Goal: Check status: Check status

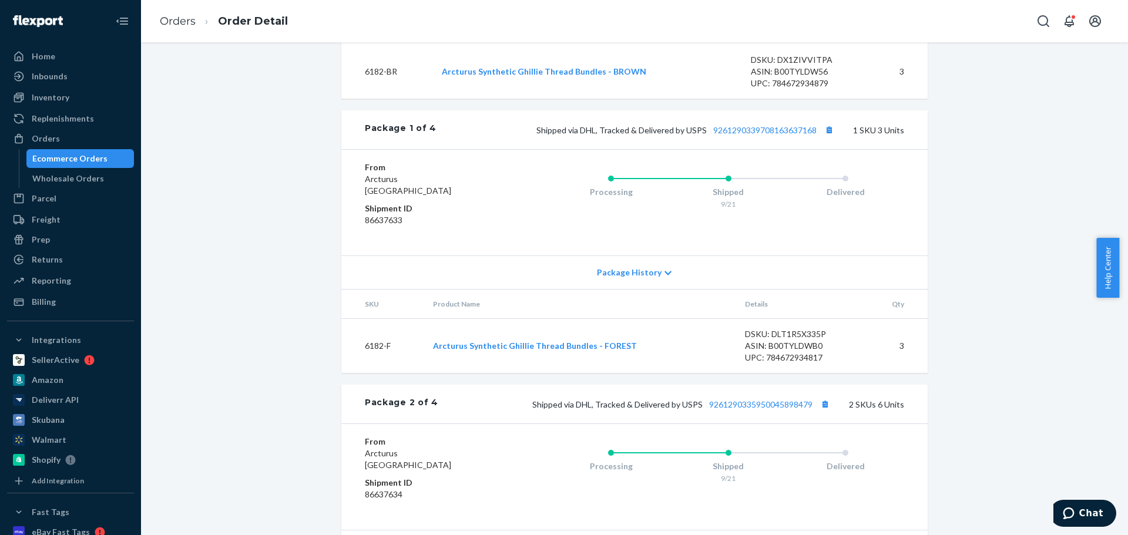
scroll to position [764, 0]
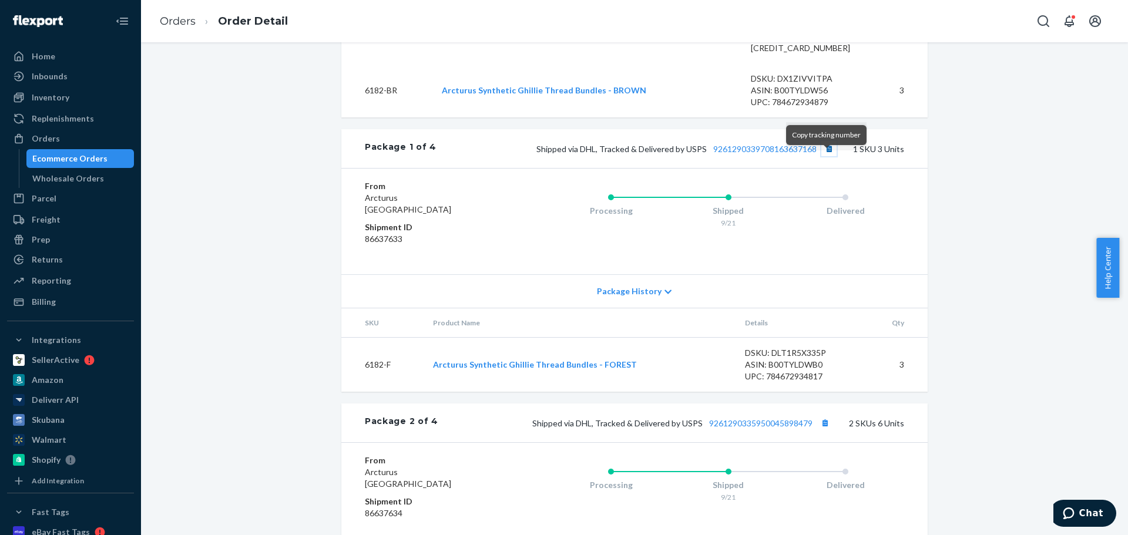
click at [825, 156] on button "Copy tracking number" at bounding box center [828, 148] width 15 height 15
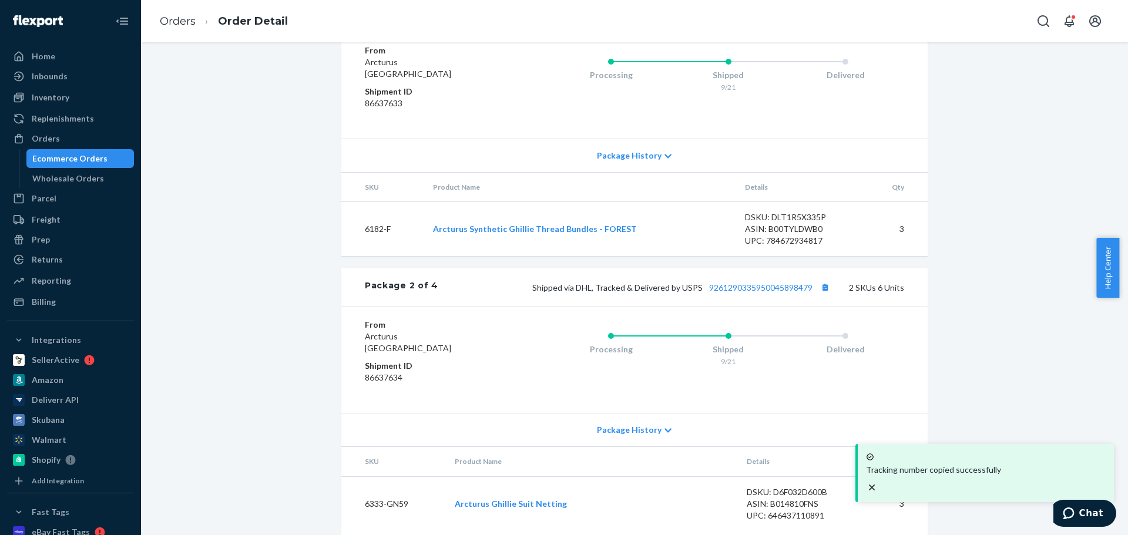
scroll to position [940, 0]
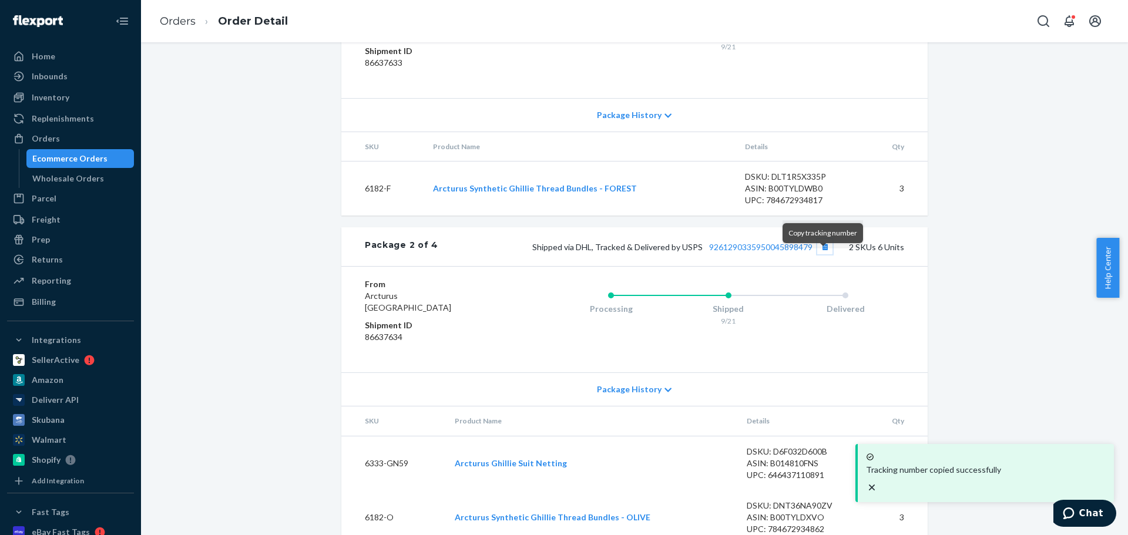
drag, startPoint x: 819, startPoint y: 261, endPoint x: 815, endPoint y: 128, distance: 132.8
click at [819, 254] on button "Copy tracking number" at bounding box center [824, 246] width 15 height 15
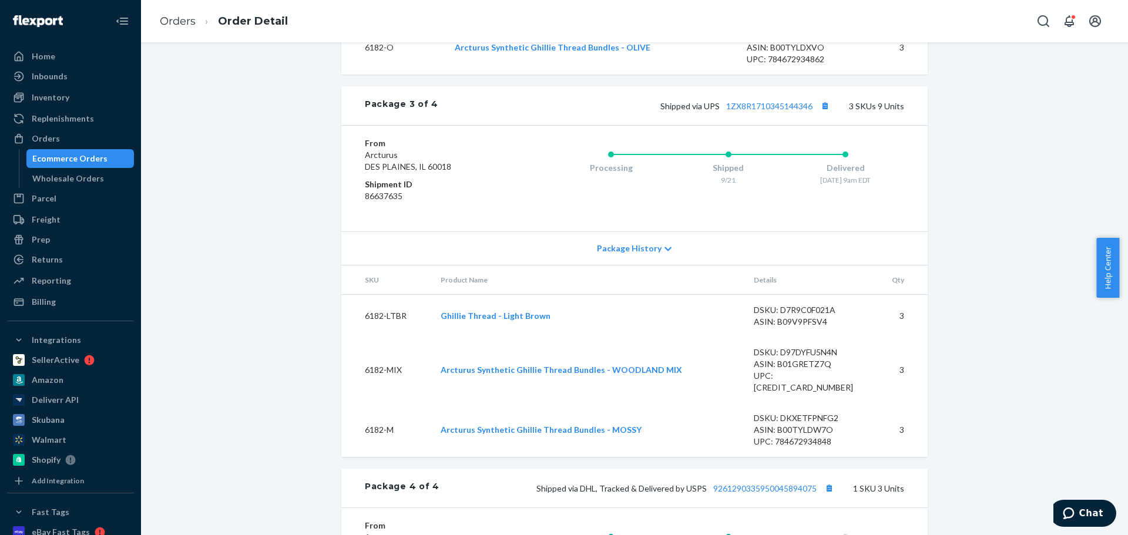
scroll to position [1621, 0]
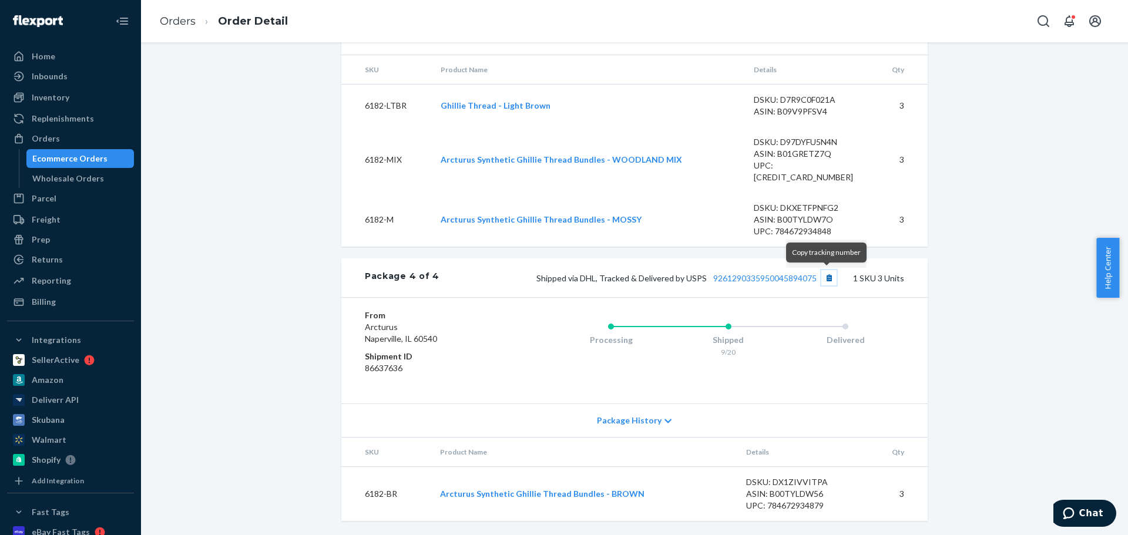
click at [826, 278] on button "Copy tracking number" at bounding box center [828, 277] width 15 height 15
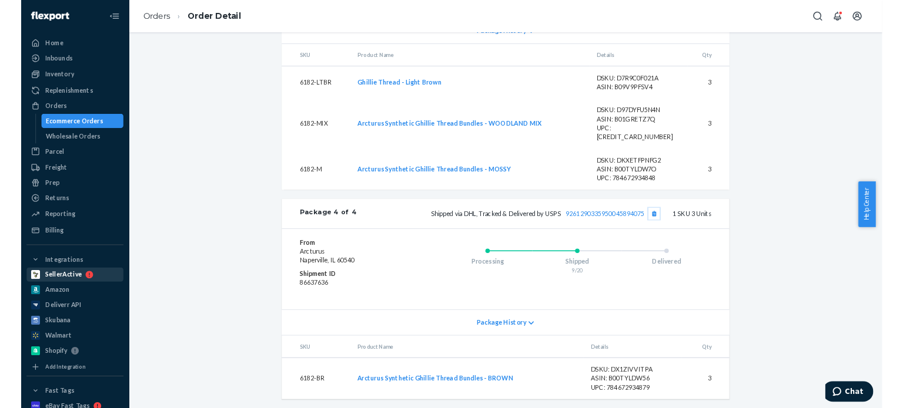
scroll to position [1618, 0]
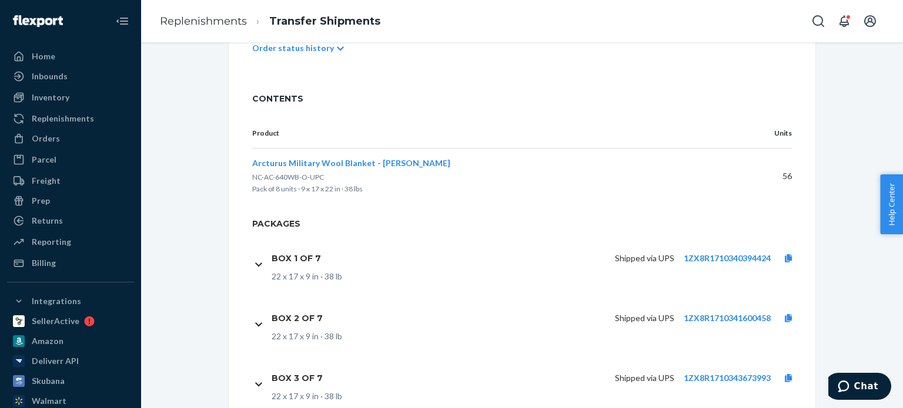
scroll to position [411, 0]
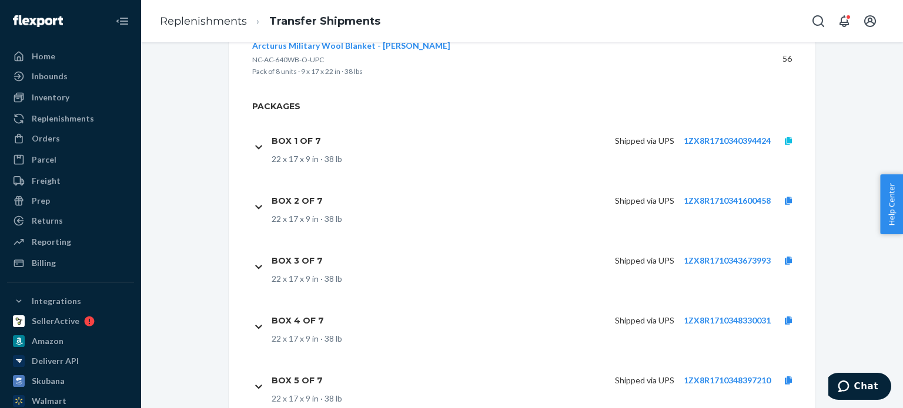
click at [784, 137] on icon at bounding box center [787, 141] width 7 height 8
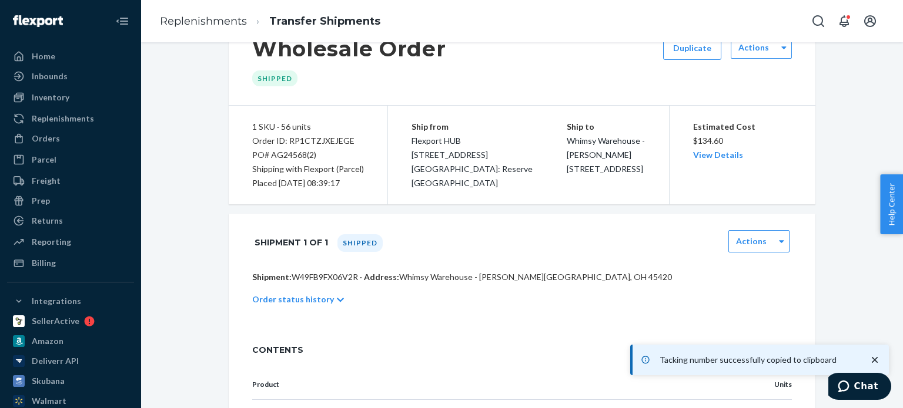
scroll to position [0, 0]
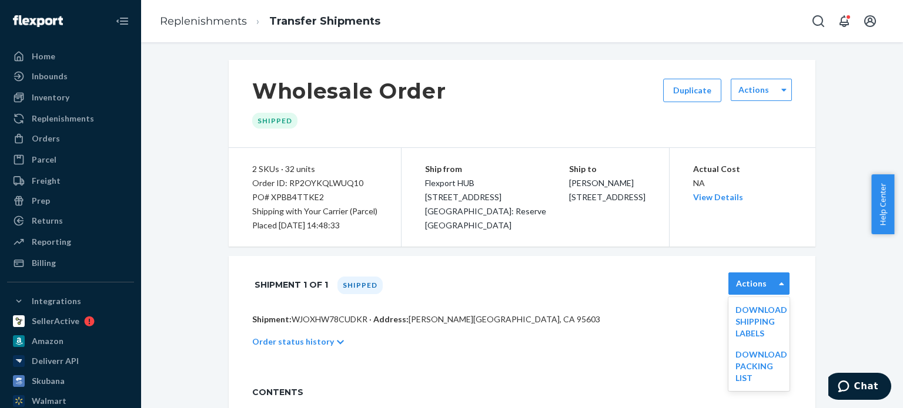
click at [767, 287] on div "Actions" at bounding box center [751, 284] width 45 height 12
drag, startPoint x: 45, startPoint y: 136, endPoint x: 133, endPoint y: 167, distance: 93.1
click at [45, 136] on div "Orders" at bounding box center [46, 139] width 28 height 12
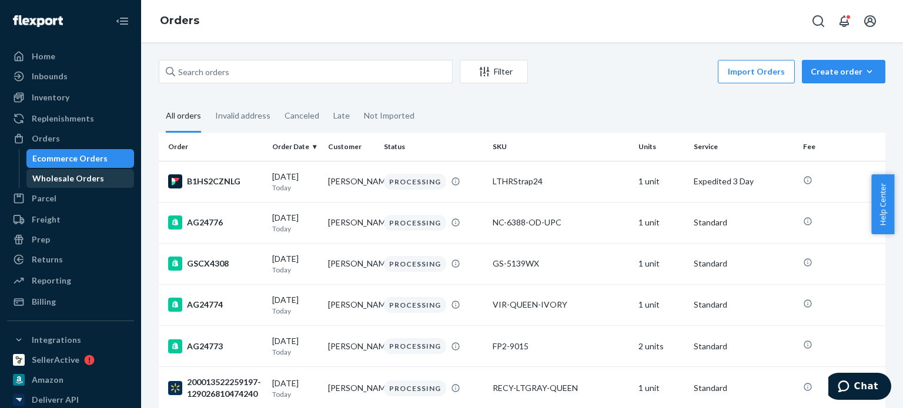
click at [69, 173] on div "Wholesale Orders" at bounding box center [68, 179] width 72 height 12
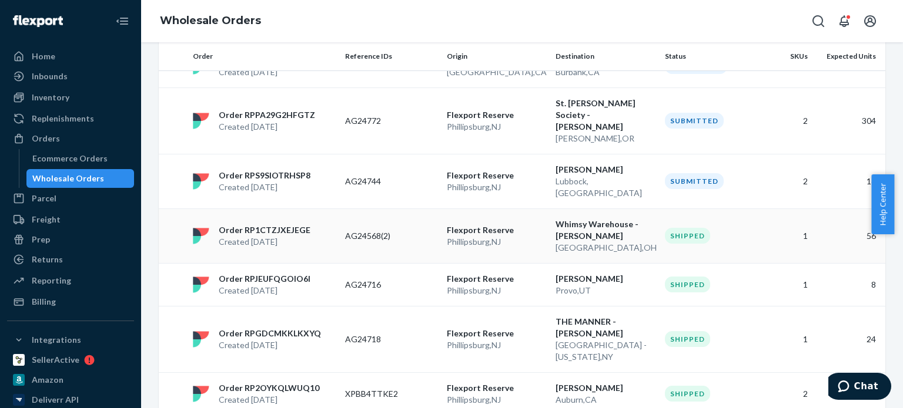
scroll to position [235, 0]
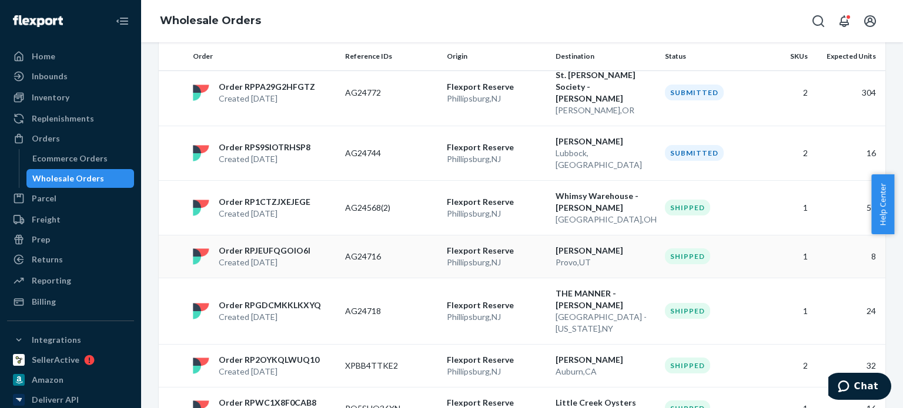
click at [535, 257] on p "Phillipsburg , NJ" at bounding box center [496, 263] width 99 height 12
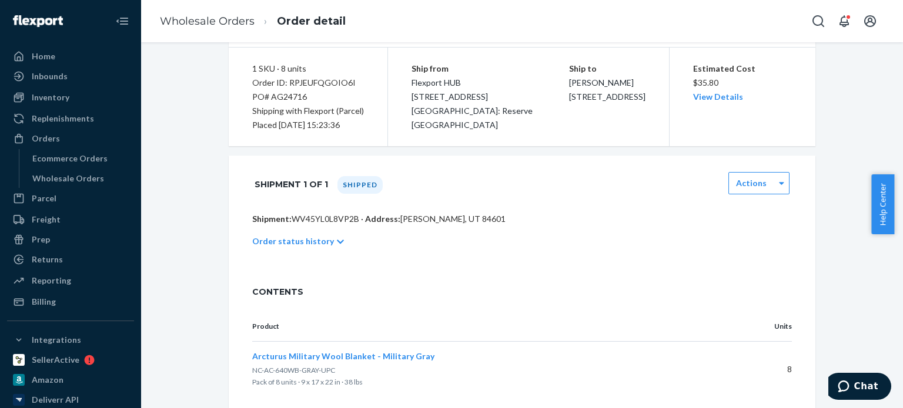
scroll to position [42, 0]
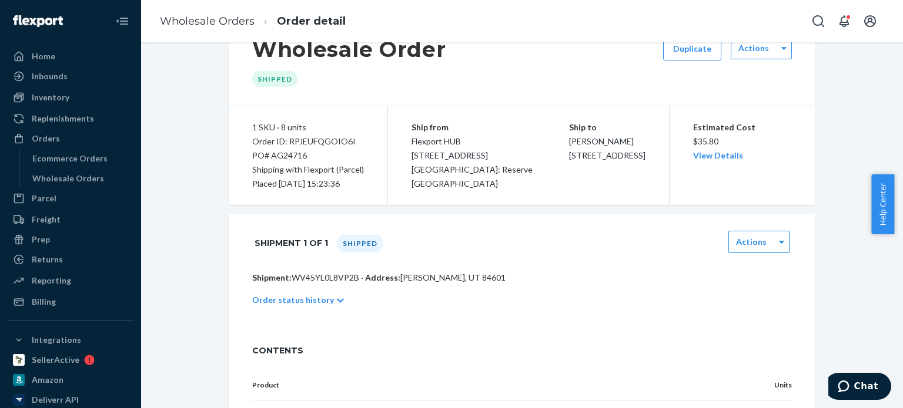
click at [308, 137] on div "Order ID: RPJEUFQGOIO6I" at bounding box center [308, 142] width 112 height 14
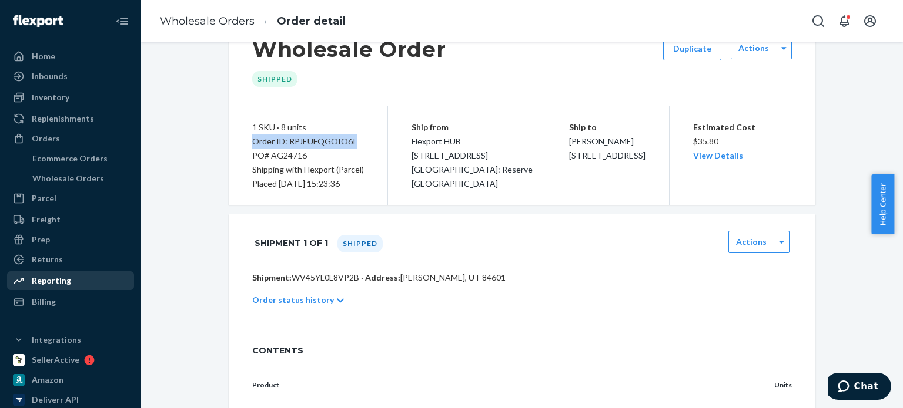
copy div "Order ID: RPJEUFQGOIO6I"
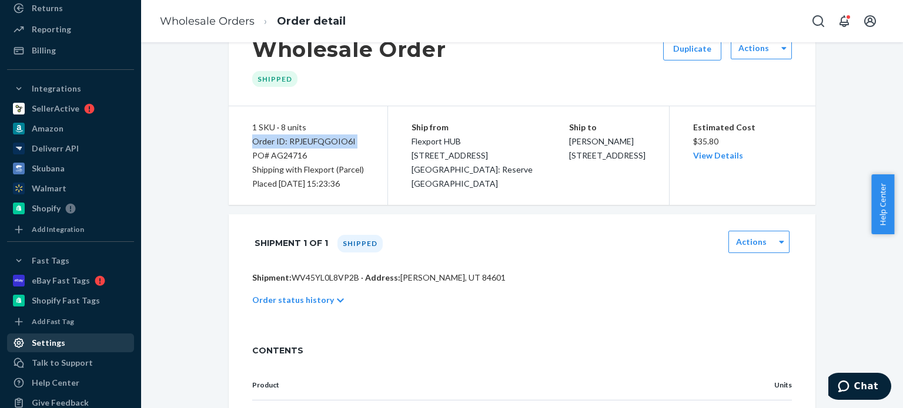
scroll to position [268, 0]
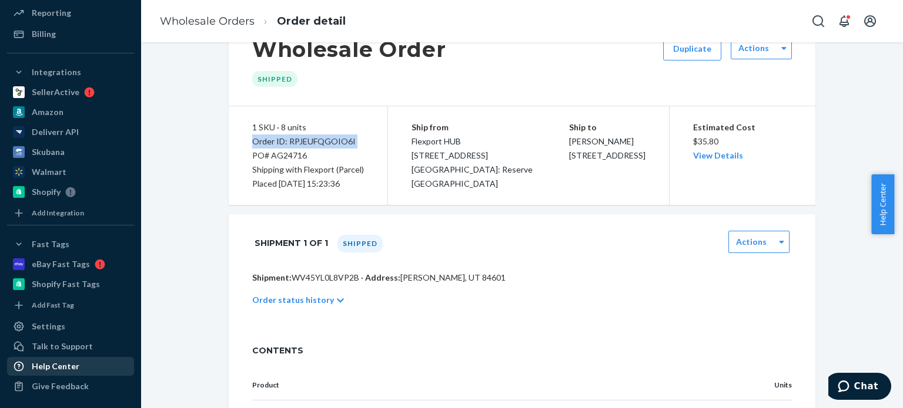
click at [62, 364] on div "Help Center" at bounding box center [56, 367] width 48 height 12
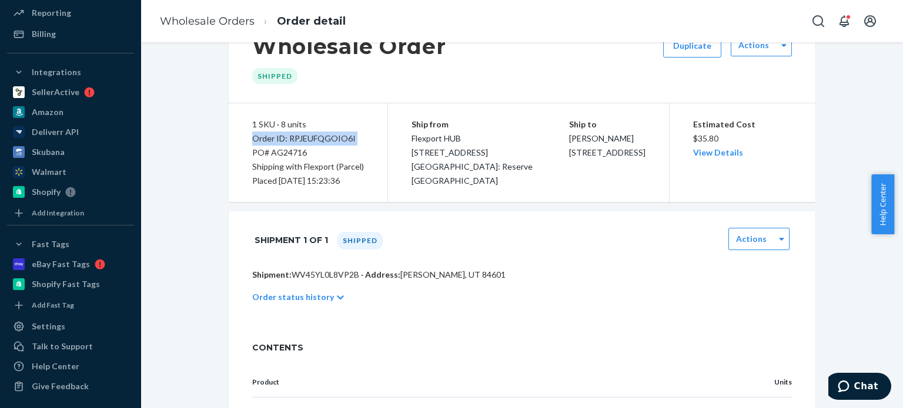
scroll to position [0, 0]
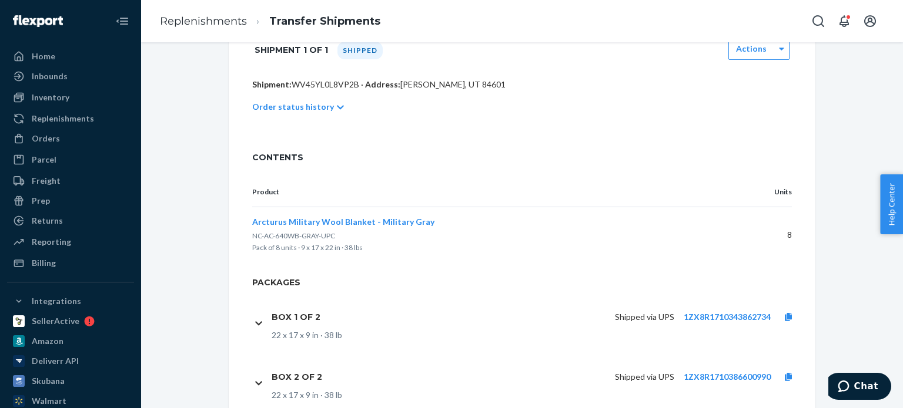
scroll to position [277, 0]
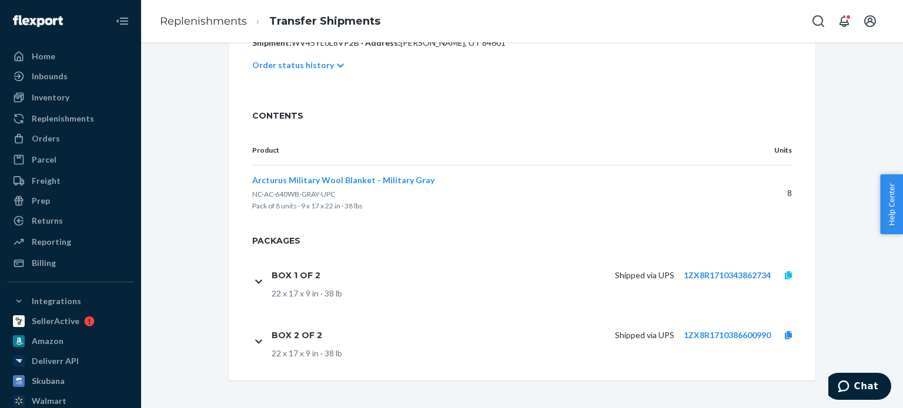
click at [779, 275] on link at bounding box center [787, 276] width 35 height 12
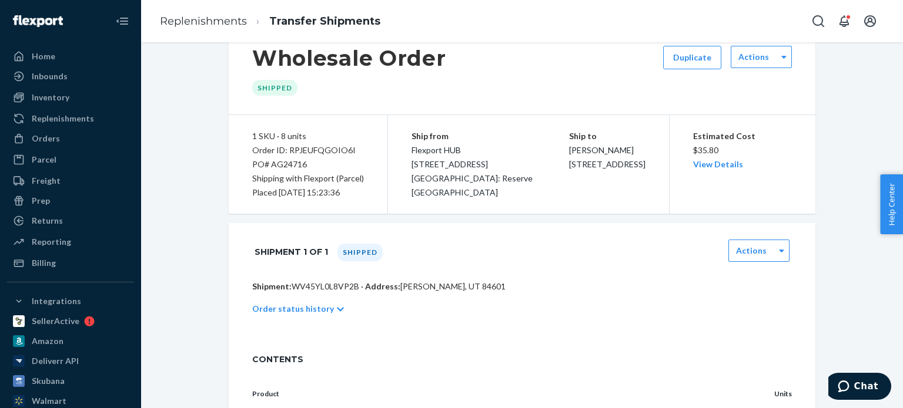
scroll to position [0, 0]
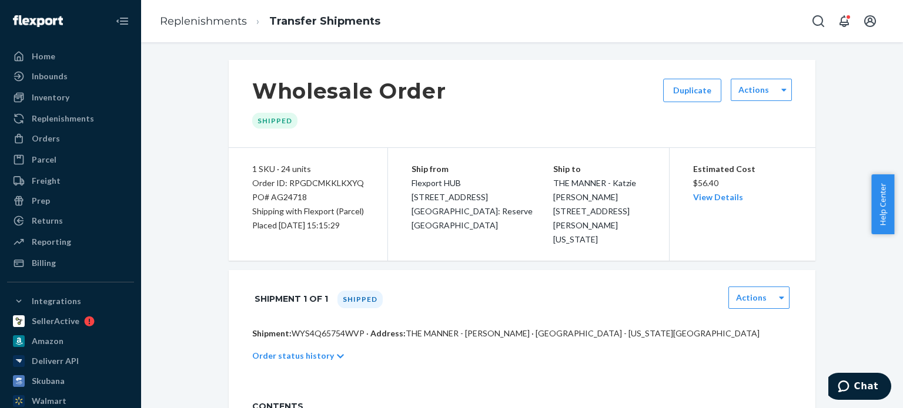
click at [284, 199] on div "PO# AG24718" at bounding box center [308, 197] width 112 height 14
copy div "AG24718"
click at [281, 181] on div "Order ID: RPGDCMKKLKXYQ" at bounding box center [308, 183] width 112 height 14
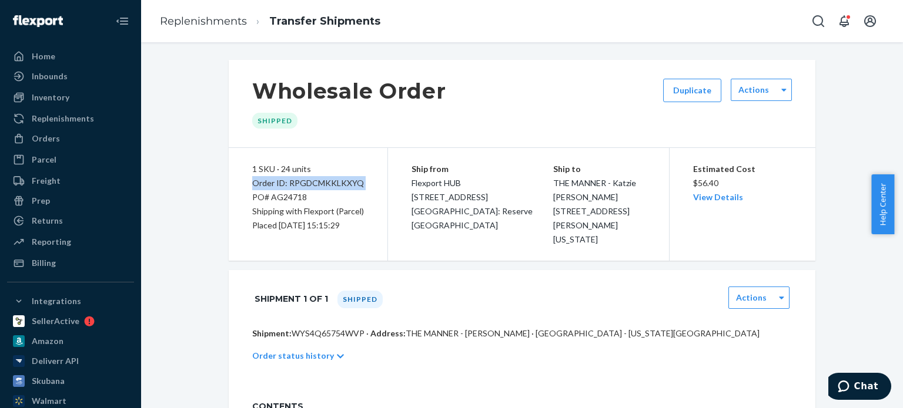
click at [281, 181] on div "Order ID: RPGDCMKKLKXYQ" at bounding box center [308, 183] width 112 height 14
copy div "Order ID: RPGDCMKKLKXYQ"
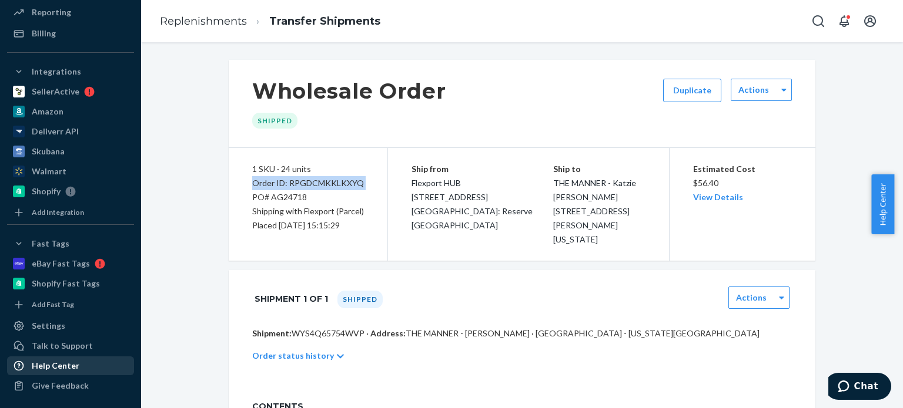
click at [52, 367] on div "Help Center" at bounding box center [56, 366] width 48 height 12
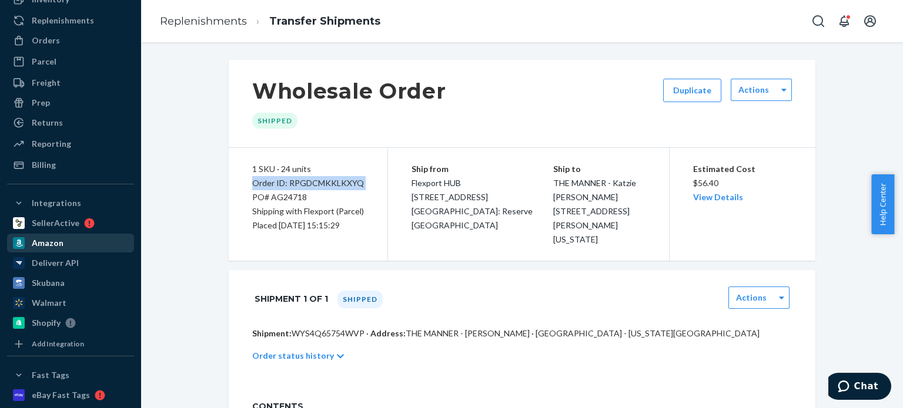
scroll to position [0, 0]
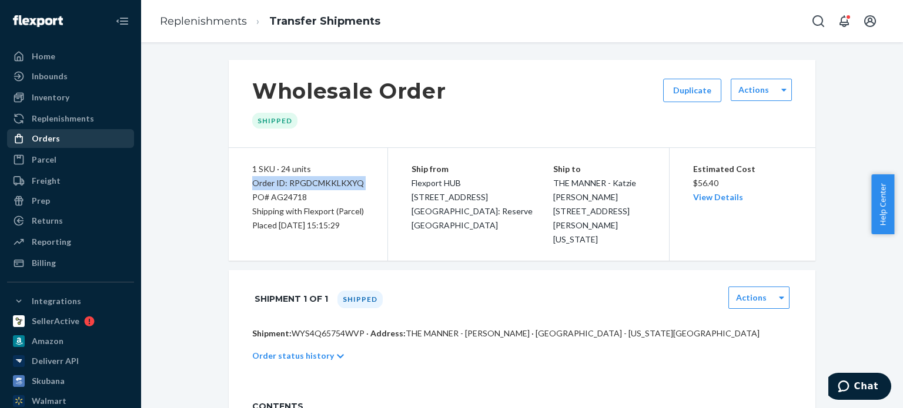
click at [51, 139] on div "Orders" at bounding box center [46, 139] width 28 height 12
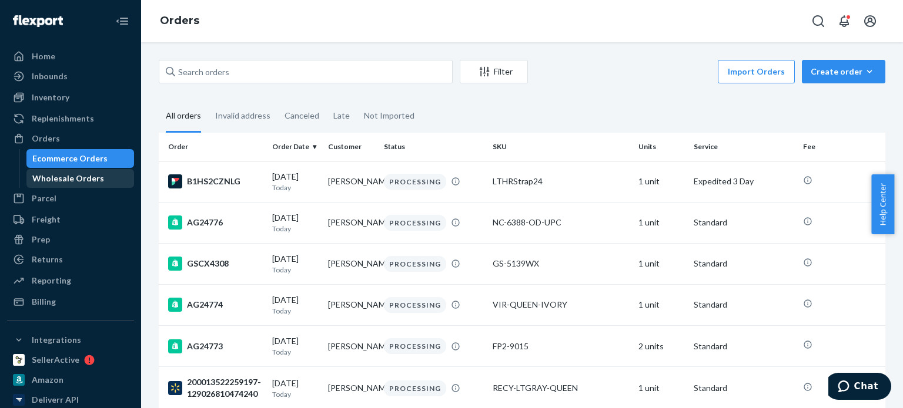
click at [65, 175] on div "Wholesale Orders" at bounding box center [68, 179] width 72 height 12
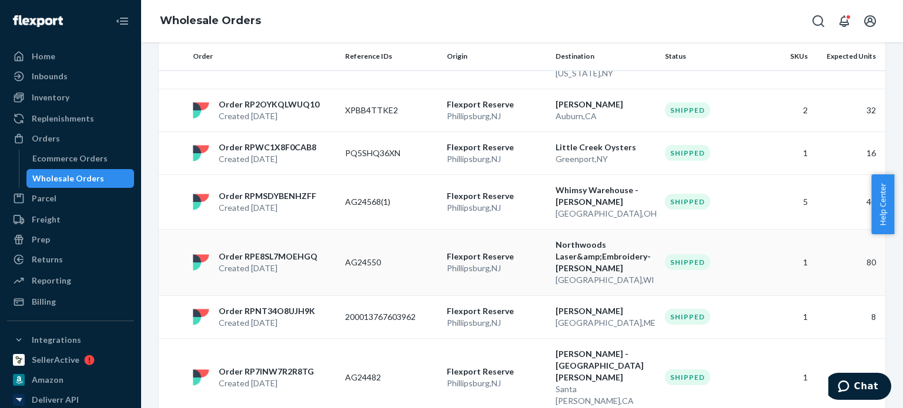
scroll to position [470, 0]
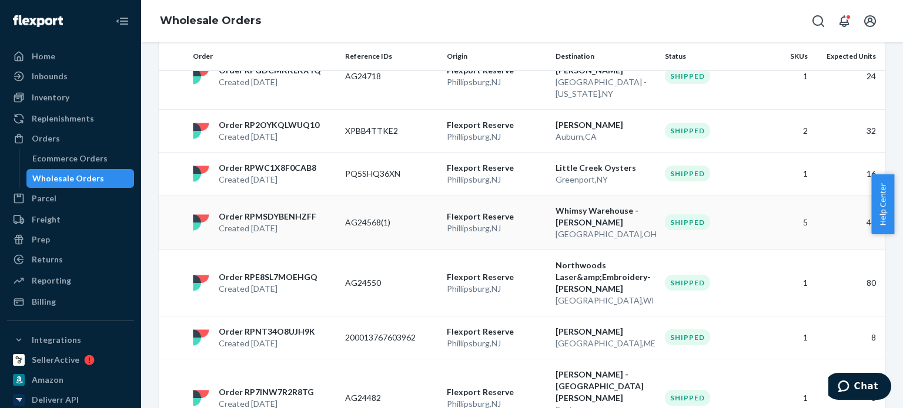
click at [359, 195] on td "AG24568(1)" at bounding box center [391, 222] width 102 height 55
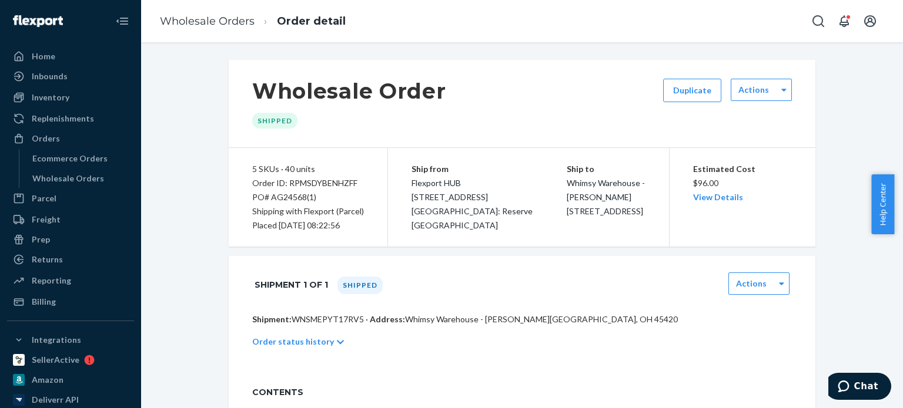
click at [217, 32] on ol "Wholesale Orders Order detail" at bounding box center [252, 21] width 204 height 35
click at [217, 26] on link "Wholesale Orders" at bounding box center [207, 21] width 95 height 13
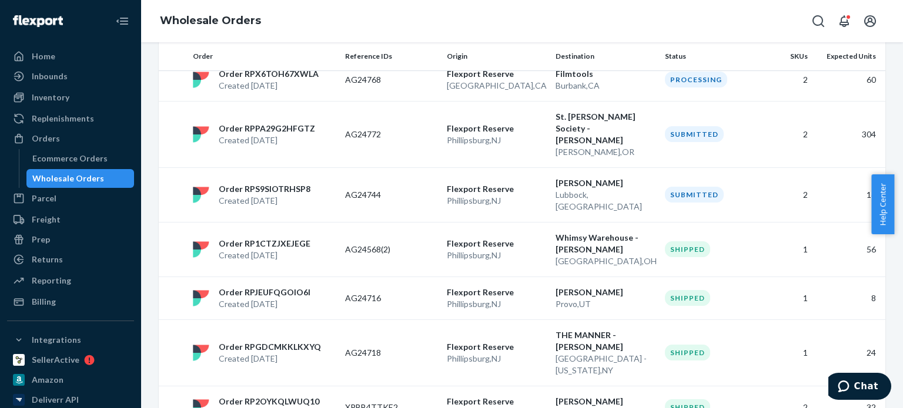
scroll to position [176, 0]
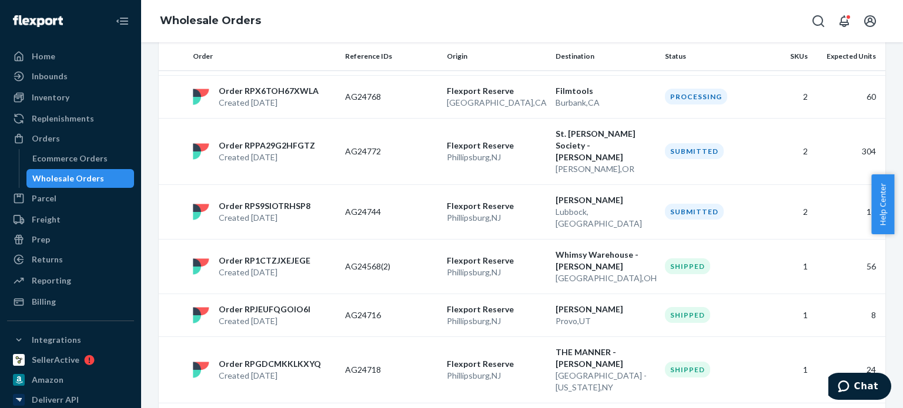
drag, startPoint x: 401, startPoint y: 242, endPoint x: 402, endPoint y: 264, distance: 22.9
click at [400, 261] on p "AG24568(2)" at bounding box center [391, 267] width 92 height 12
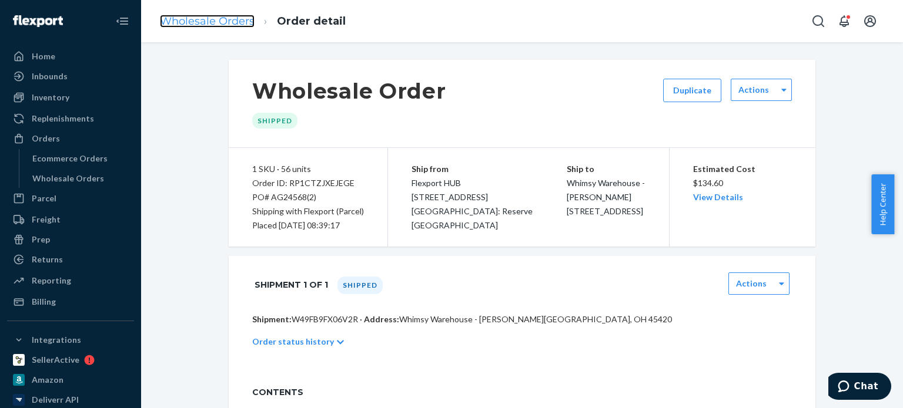
click at [188, 24] on link "Wholesale Orders" at bounding box center [207, 21] width 95 height 13
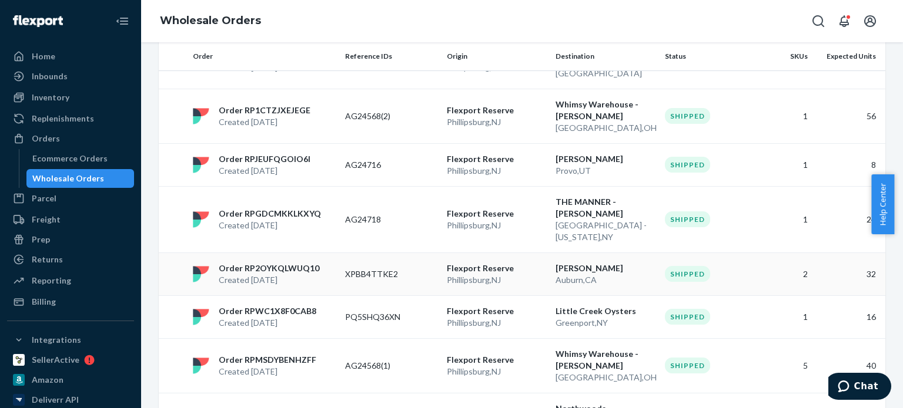
scroll to position [353, 0]
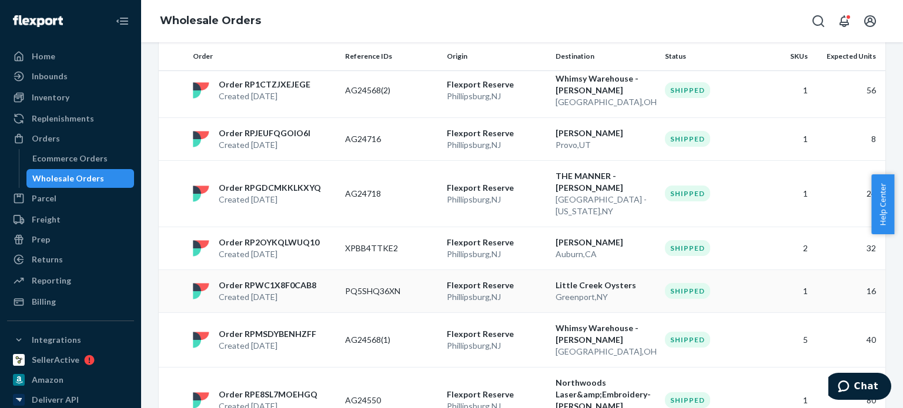
click at [417, 270] on td "PQ5SHQ36XN" at bounding box center [391, 291] width 102 height 43
